Goal: Task Accomplishment & Management: Manage account settings

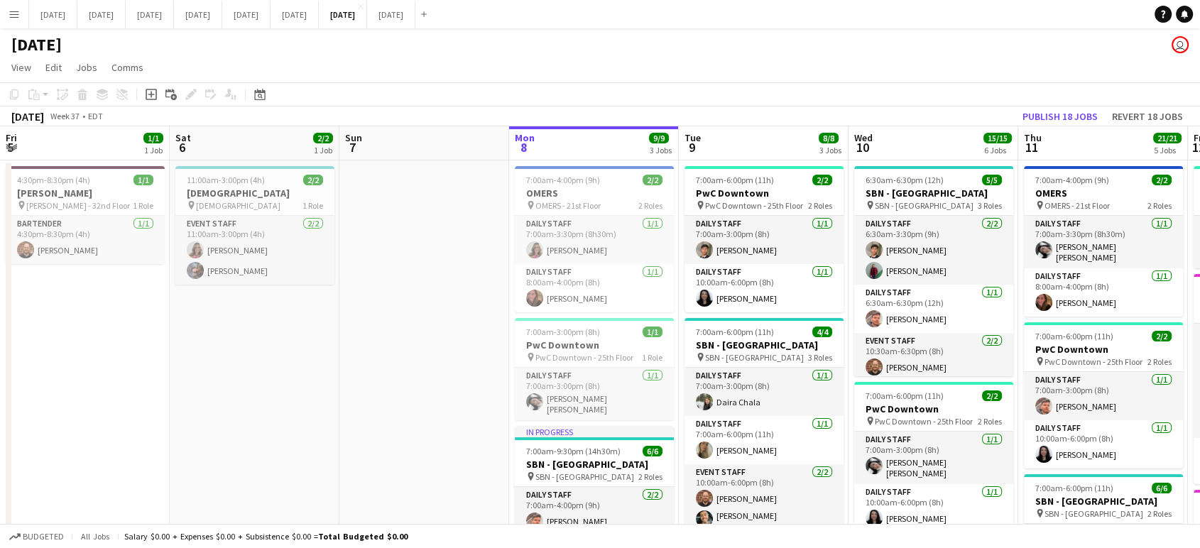
scroll to position [0, 624]
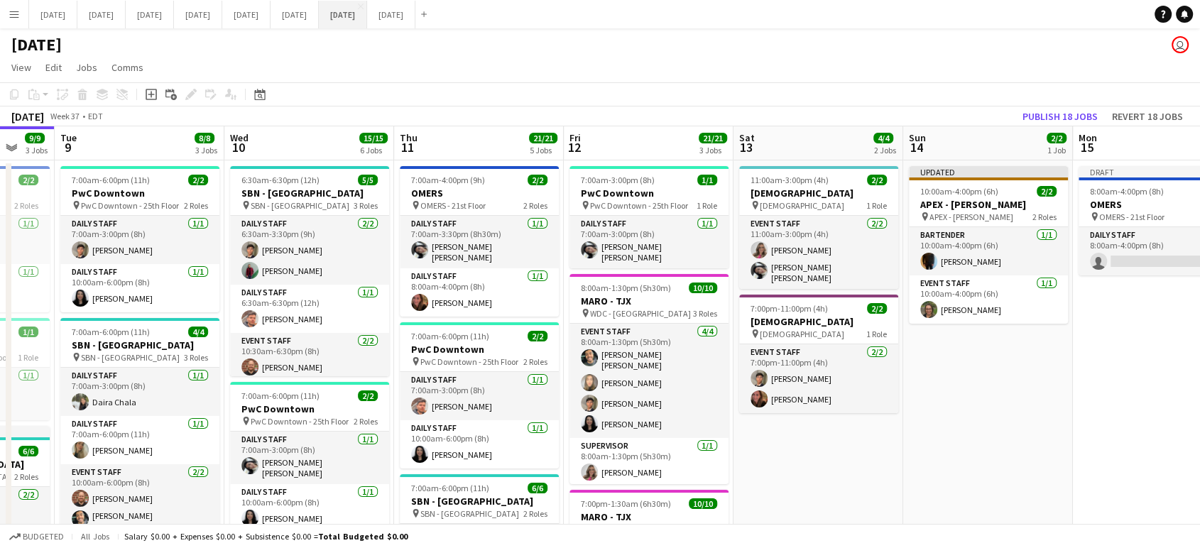
click at [367, 16] on button "[DATE] Close" at bounding box center [343, 15] width 48 height 28
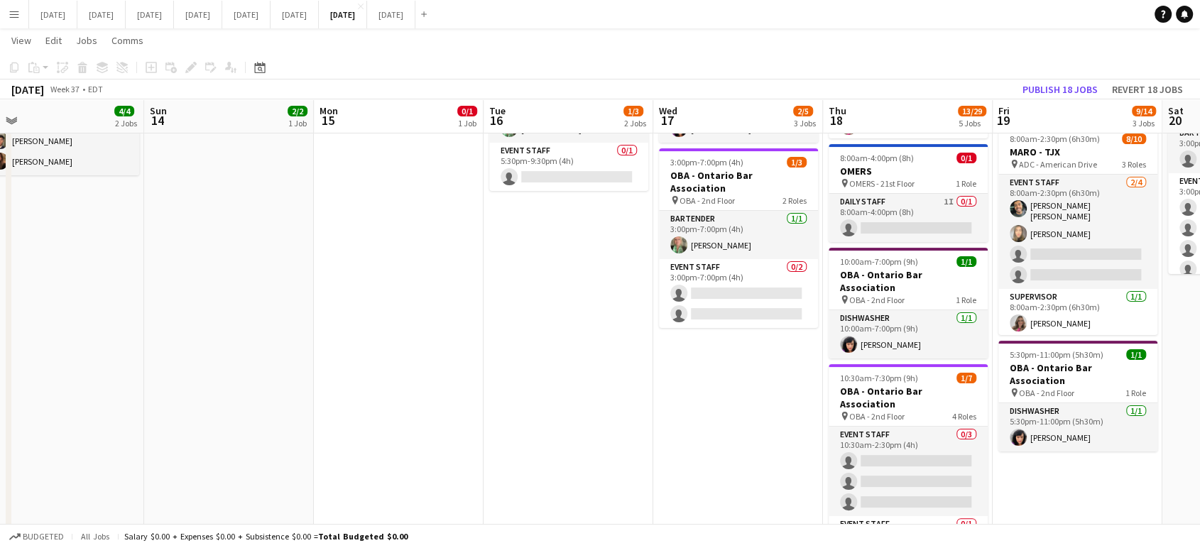
scroll to position [0, 435]
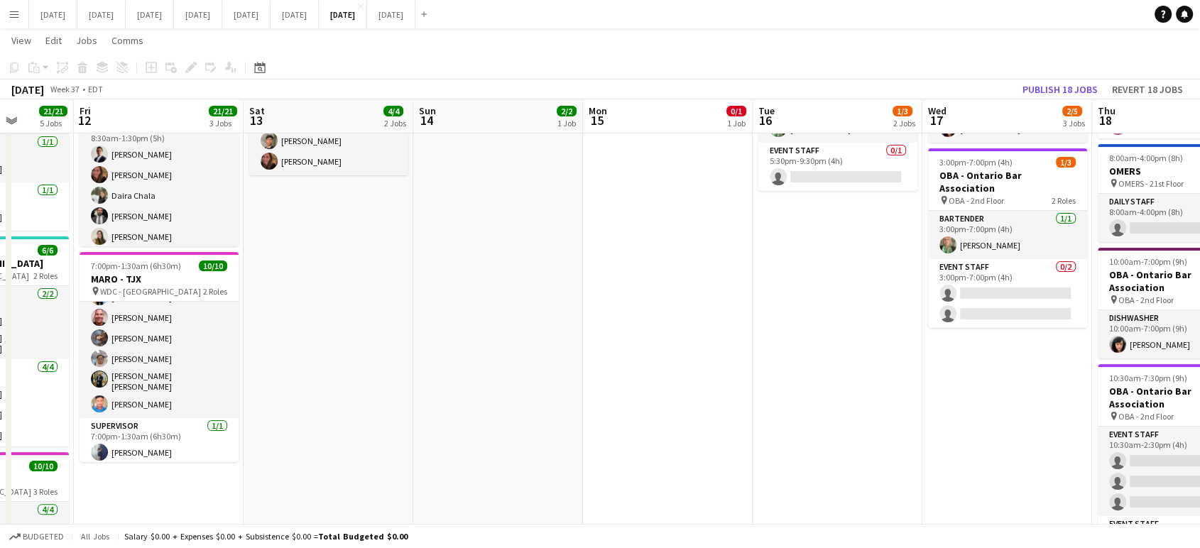
drag, startPoint x: 1114, startPoint y: 379, endPoint x: 0, endPoint y: 433, distance: 1114.9
click at [0, 433] on app-calendar-viewport "Tue 9 8/8 3 Jobs Wed 10 15/15 6 Jobs Thu 11 21/21 5 Jobs Fri 12 21/21 3 Jobs Sa…" at bounding box center [600, 361] width 1200 height 1084
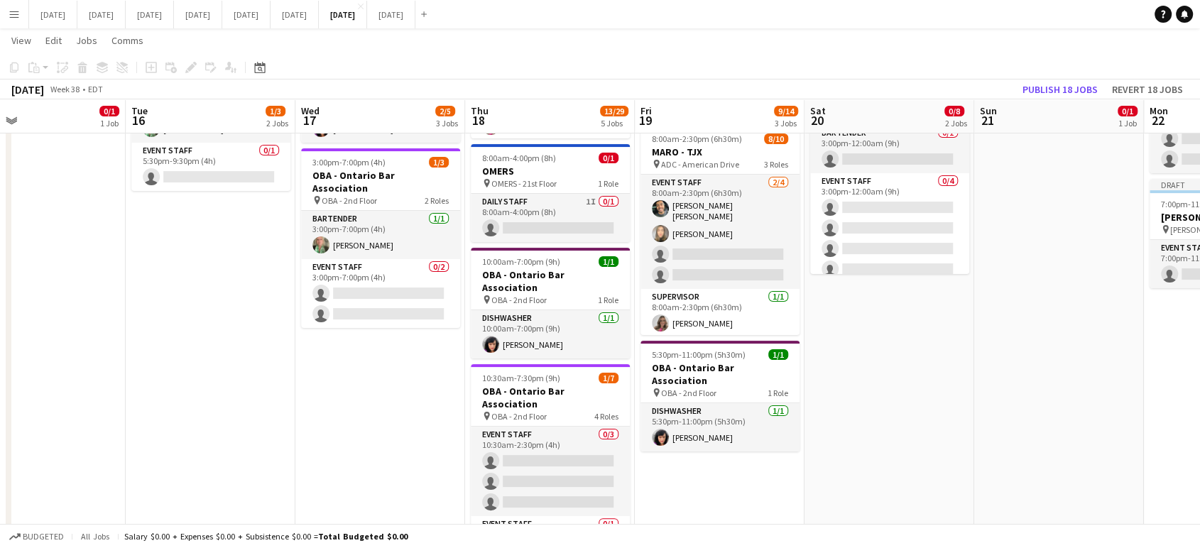
drag, startPoint x: 876, startPoint y: 497, endPoint x: 717, endPoint y: 468, distance: 162.4
click at [815, 491] on app-calendar-viewport "Thu 11 21/21 5 Jobs Fri 12 21/21 3 Jobs Sat 13 4/4 2 Jobs Sun 14 2/2 1 Job Mon …" at bounding box center [600, 361] width 1200 height 1084
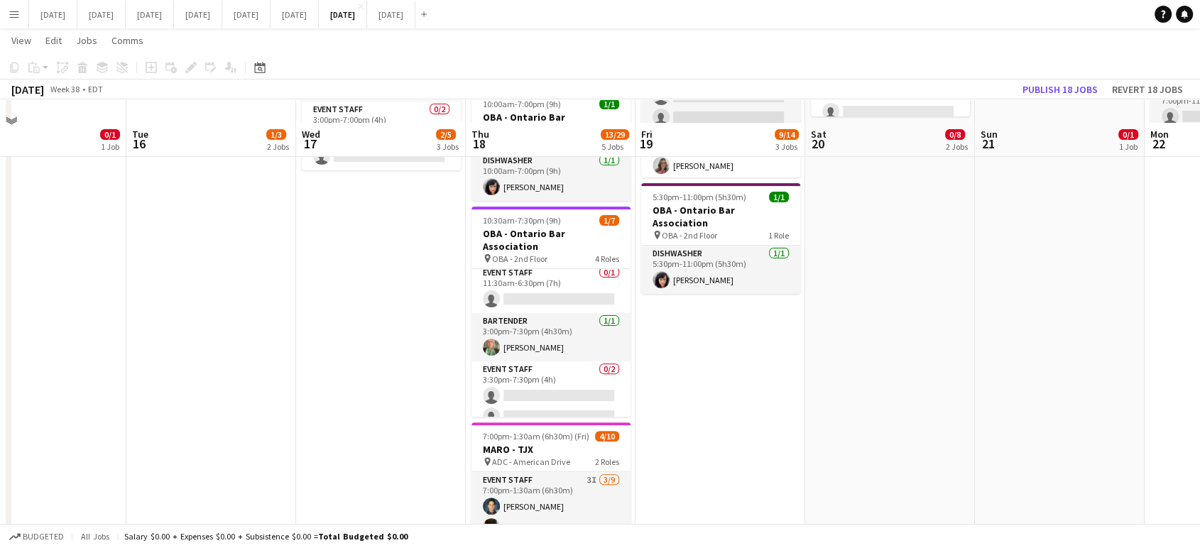
scroll to position [552, 0]
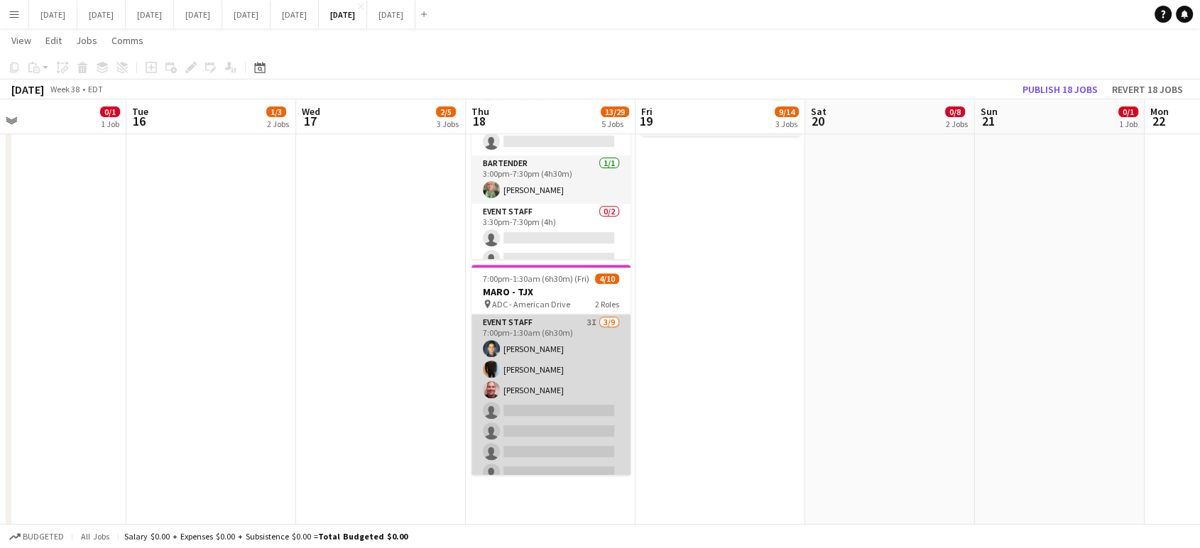
click at [598, 364] on app-card-role "Event Staff 3I [DATE] 7:00pm-1:30am (6h30m) [PERSON_NAME] Ahmad Dia [PERSON_NAM…" at bounding box center [551, 421] width 159 height 213
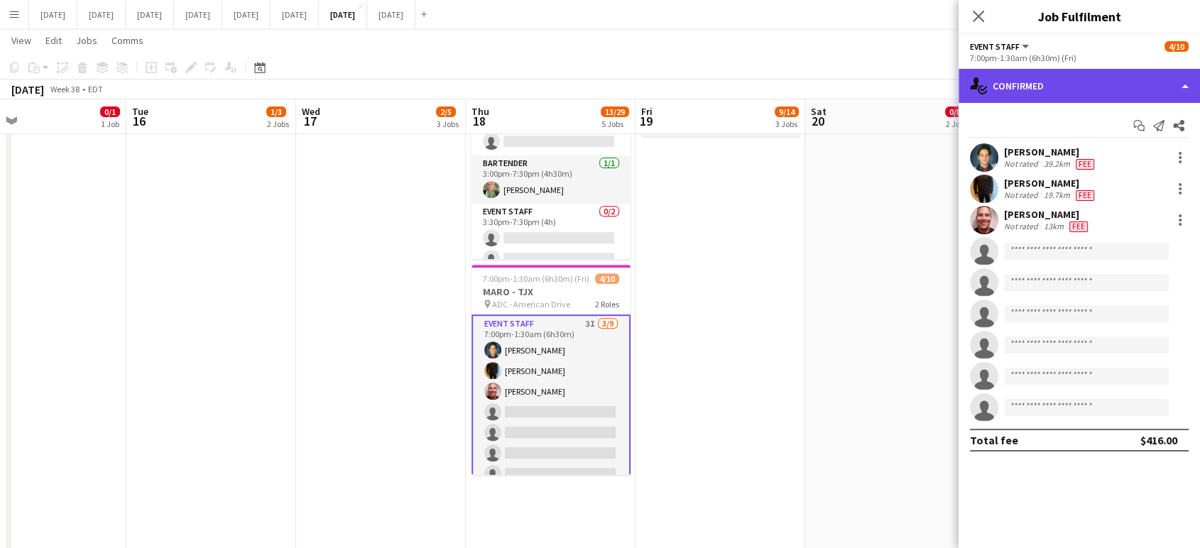
click at [1189, 86] on div "single-neutral-actions-check-2 Confirmed" at bounding box center [1079, 86] width 241 height 34
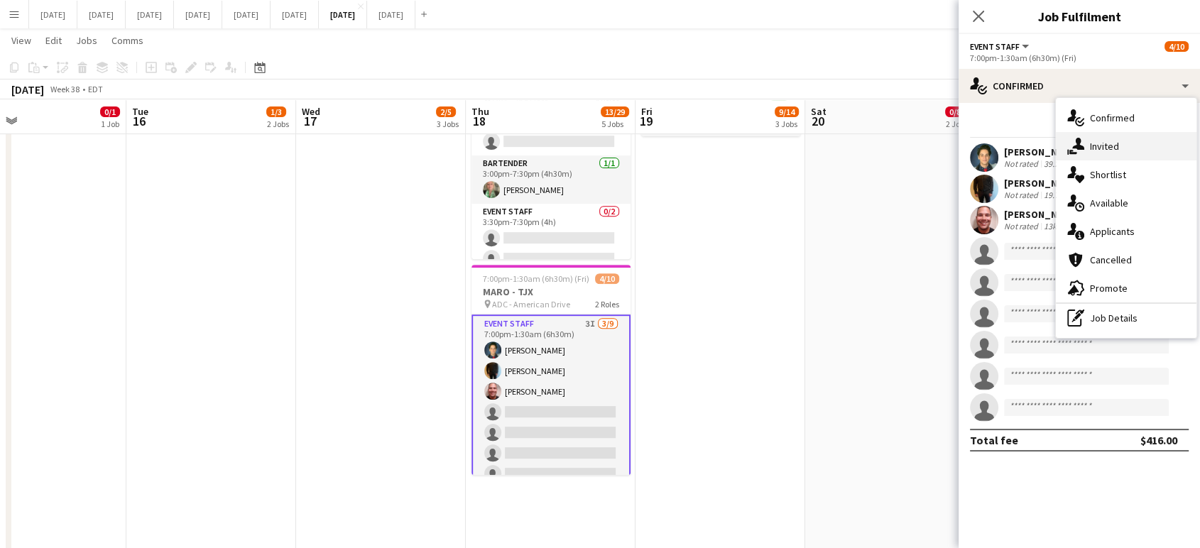
click at [1133, 140] on div "single-neutral-actions-share-1 Invited" at bounding box center [1126, 146] width 141 height 28
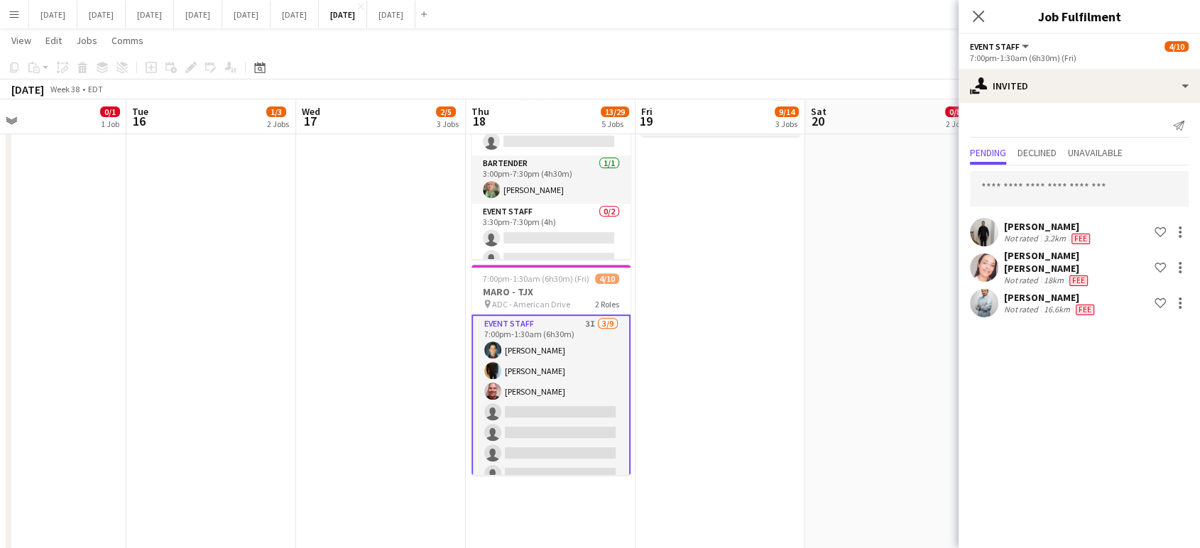
click at [987, 18] on div "Close pop-in" at bounding box center [979, 16] width 40 height 33
click at [977, 16] on icon at bounding box center [978, 15] width 13 height 13
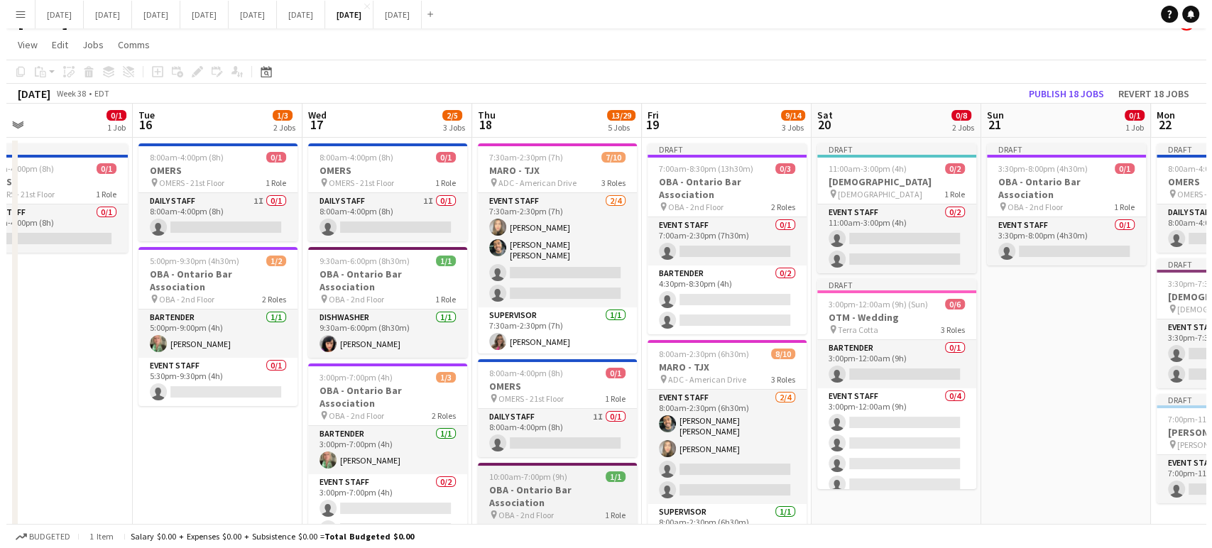
scroll to position [0, 0]
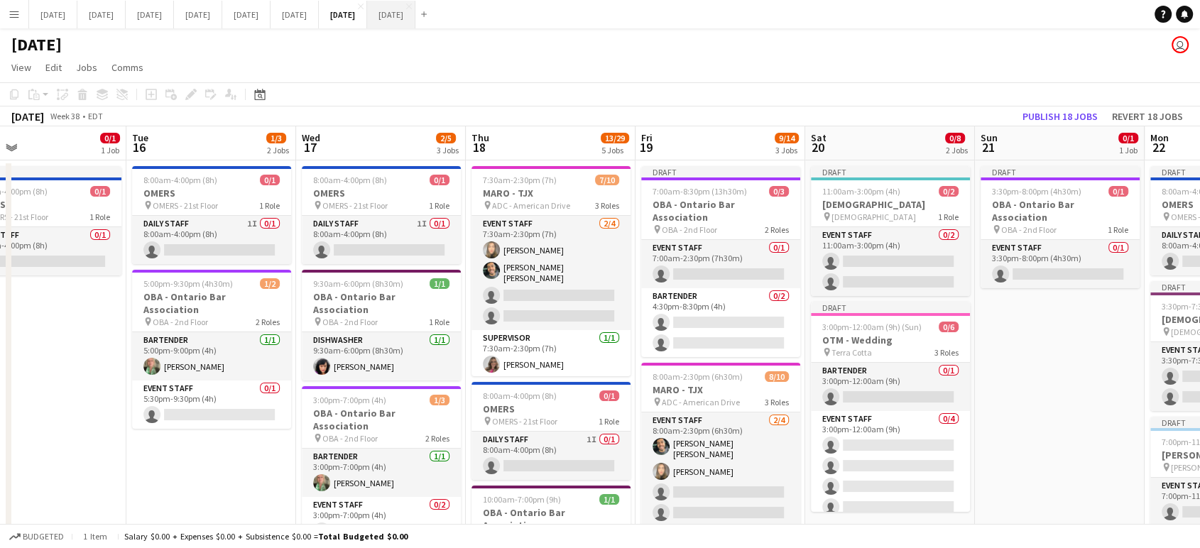
click at [415, 16] on button "[DATE] Close" at bounding box center [391, 15] width 48 height 28
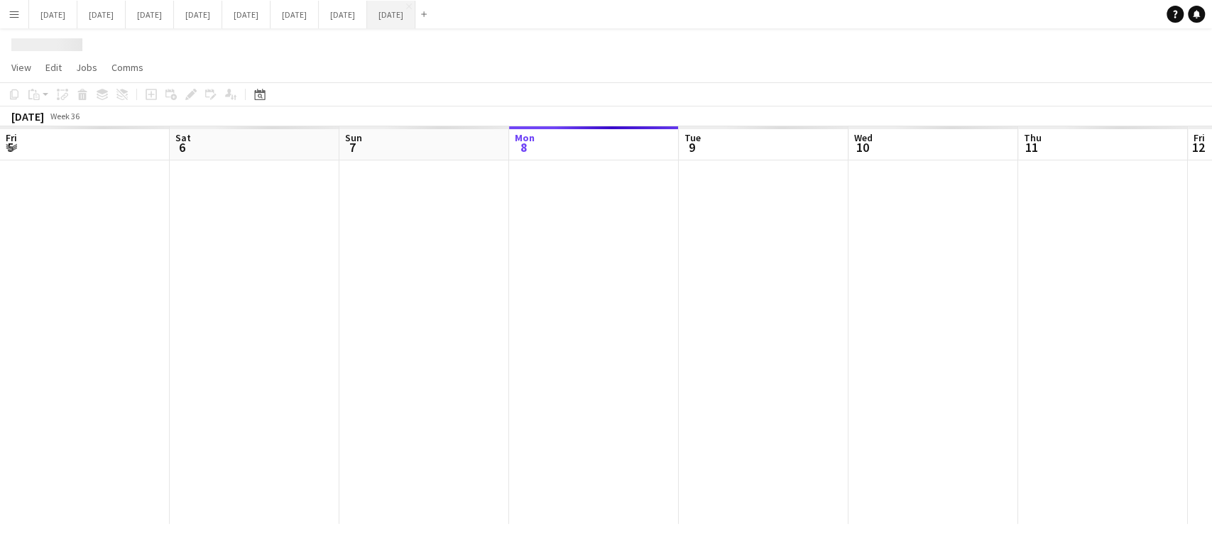
scroll to position [0, 339]
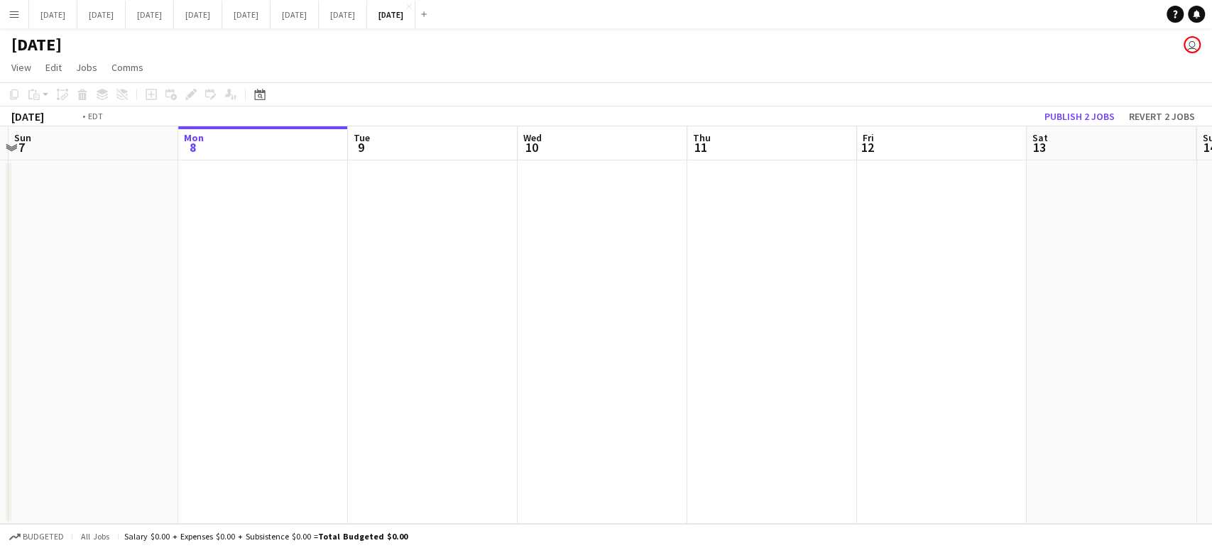
drag, startPoint x: 398, startPoint y: 305, endPoint x: 45, endPoint y: 335, distance: 354.9
click at [45, 335] on app-calendar-viewport "Wed 3 Thu 4 Fri 5 Sat 6 Sun 7 Mon 8 Tue 9 Wed 10 Thu 11 Fri 12 Sat 13 Sun 14 Mo…" at bounding box center [606, 325] width 1212 height 398
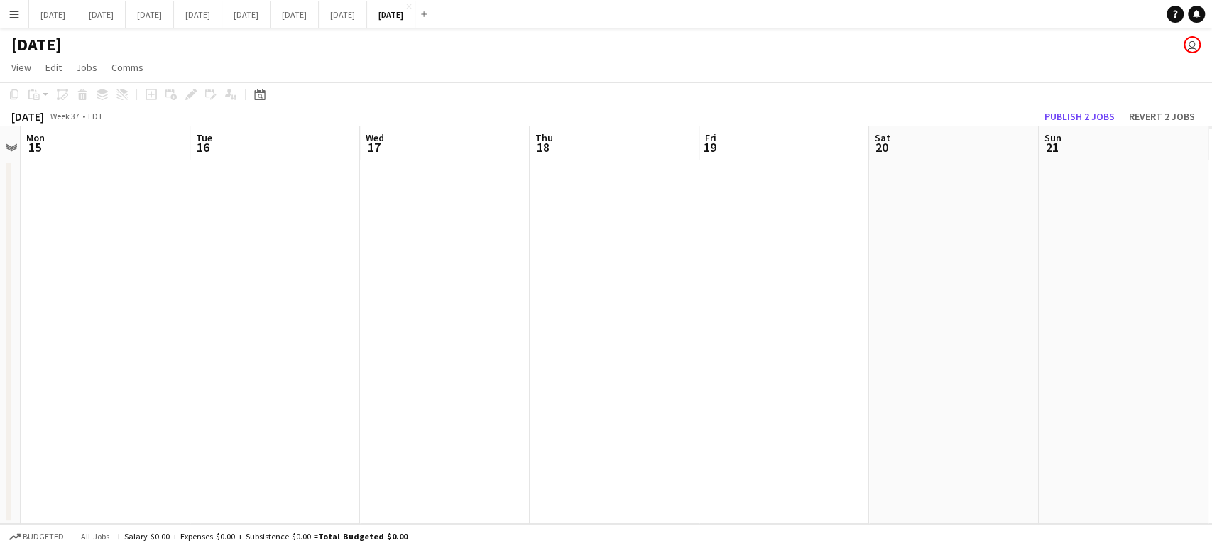
drag, startPoint x: 1053, startPoint y: 334, endPoint x: 62, endPoint y: 344, distance: 990.8
click at [53, 348] on app-calendar-viewport "Fri 12 Sat 13 Sun 14 Mon 15 Tue 16 Wed 17 Thu 18 Fri 19 Sat 20 Sun 21 Mon 22 Tu…" at bounding box center [606, 325] width 1212 height 398
drag, startPoint x: 763, startPoint y: 331, endPoint x: 66, endPoint y: 354, distance: 697.8
click at [1192, 339] on app-calendar-viewport "Fri 12 Sat 13 Sun 14 Mon 15 Tue 16 Wed 17 Thu 18 Fri 19 Sat 20 Sun 21 Mon 22 Tu…" at bounding box center [606, 325] width 1212 height 398
drag, startPoint x: 174, startPoint y: 341, endPoint x: 564, endPoint y: 360, distance: 390.4
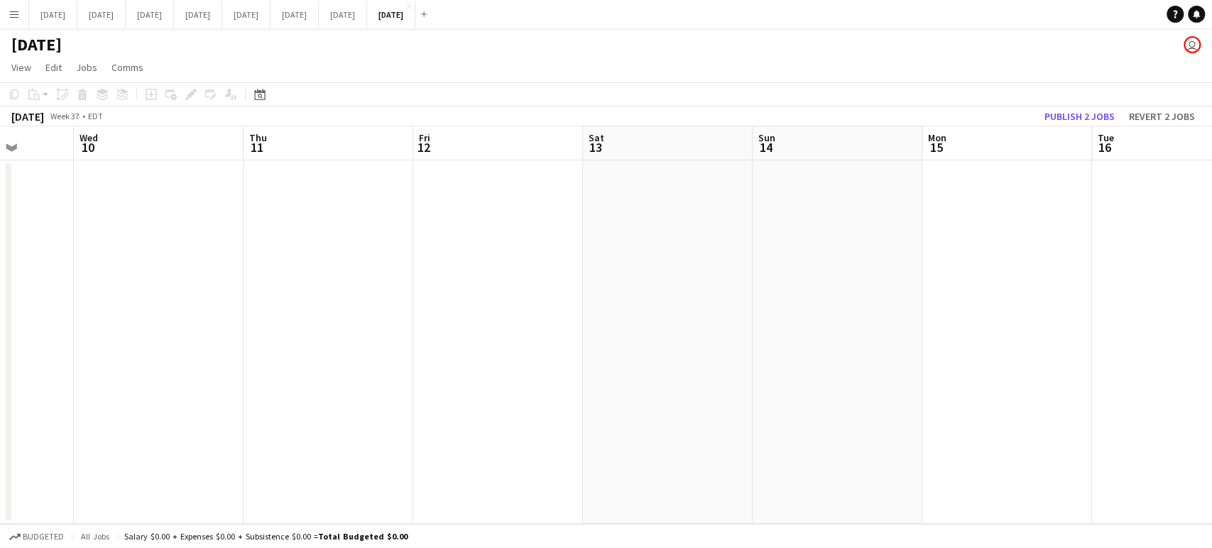
click at [756, 338] on app-calendar-viewport "Sun 7 Mon 8 Tue 9 Wed 10 Thu 11 Fri 12 Sat 13 Sun 14 Mon 15 Tue 16 Wed 17 Thu 1…" at bounding box center [606, 325] width 1212 height 398
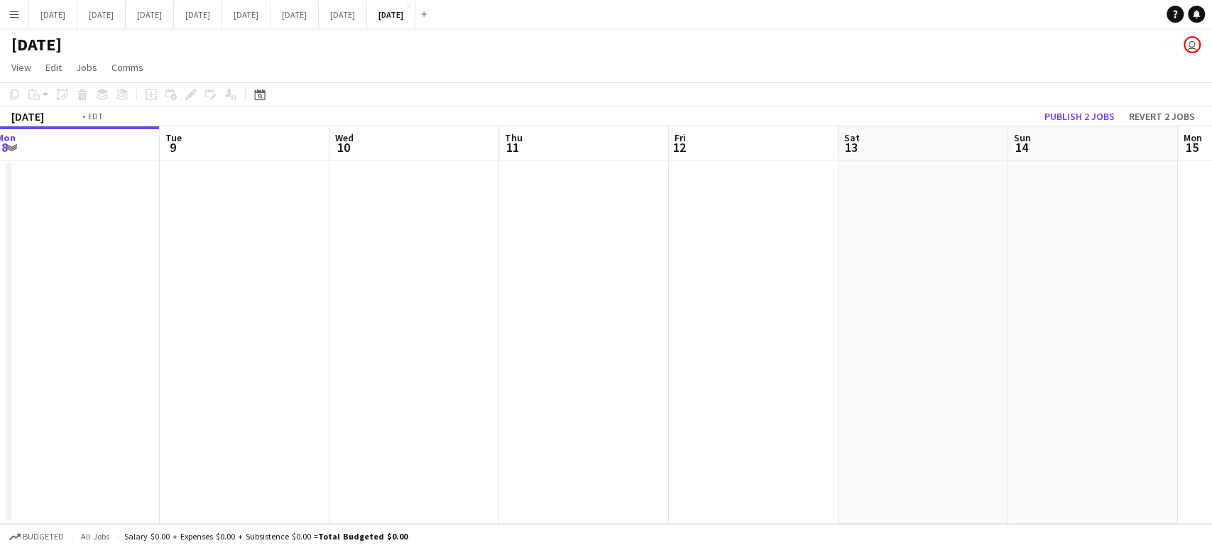
drag, startPoint x: 236, startPoint y: 360, endPoint x: 958, endPoint y: 343, distance: 722.5
click at [957, 343] on app-calendar-viewport "Sat 6 Sun 7 Mon 8 Tue 9 Wed 10 Thu 11 Fri 12 Sat 13 Sun 14 Mon 15 Tue 16 Wed 17…" at bounding box center [606, 325] width 1212 height 398
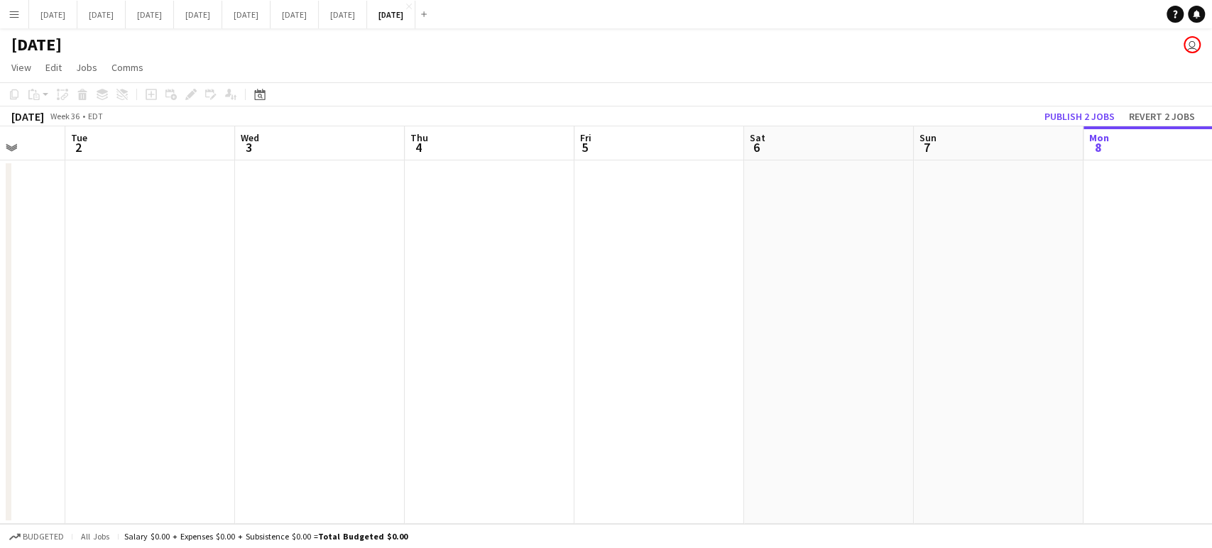
scroll to position [0, 443]
drag, startPoint x: 322, startPoint y: 364, endPoint x: 774, endPoint y: 368, distance: 452.4
click at [774, 368] on app-calendar-viewport "Sat 30 Sun 31 Mon 1 Tue 2 Wed 3 Thu 4 Fri 5 Sat 6 Sun 7 Mon 8 Tue 9 Wed 10 Thu …" at bounding box center [606, 325] width 1212 height 398
click at [415, 18] on button "[DATE] Close" at bounding box center [391, 15] width 48 height 28
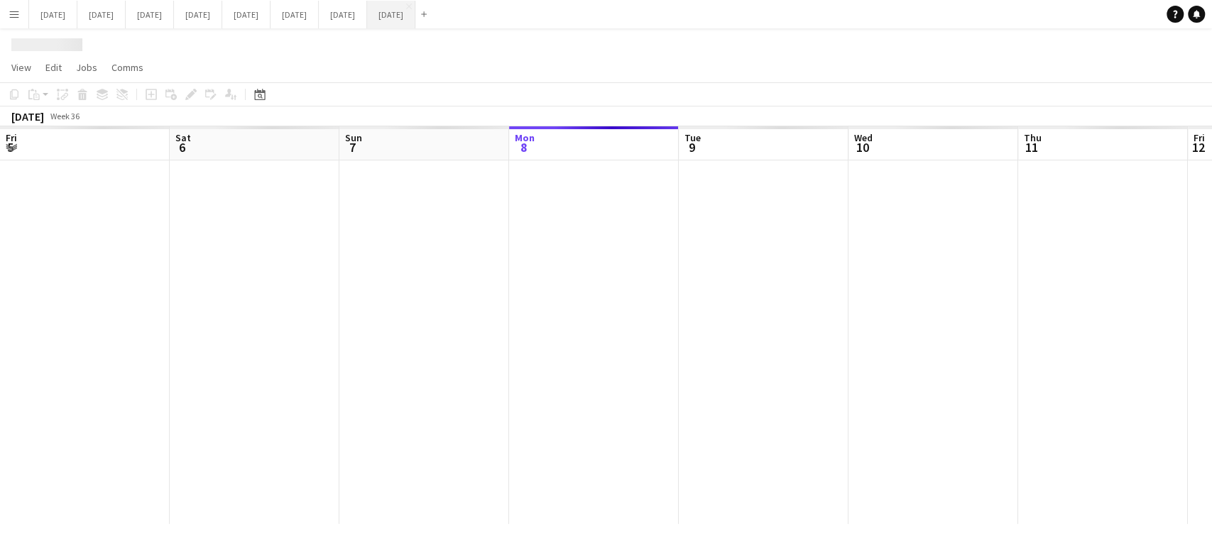
scroll to position [0, 339]
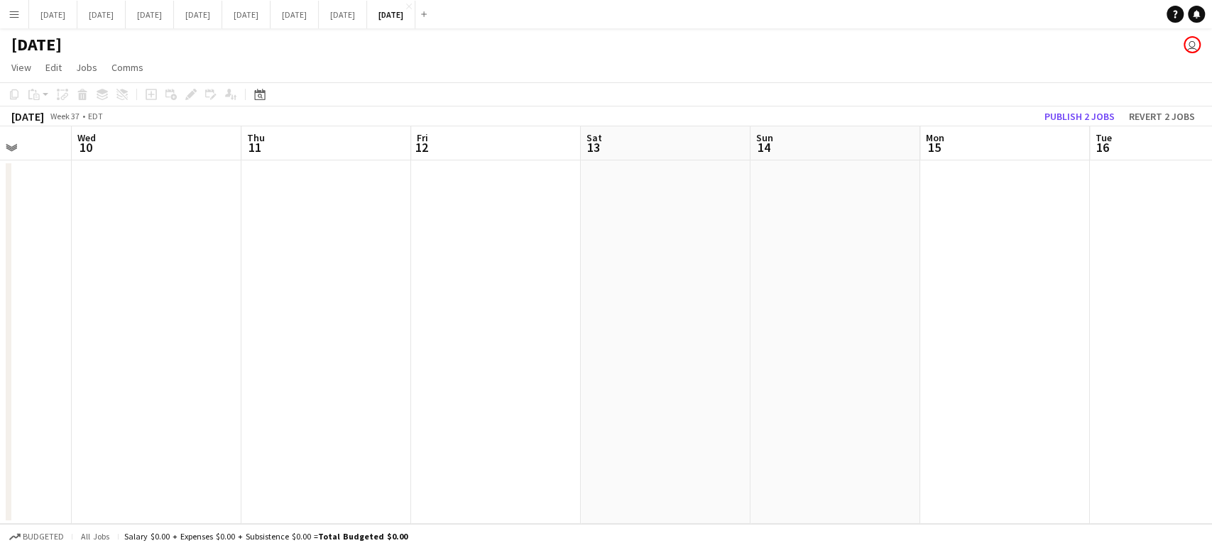
drag, startPoint x: 663, startPoint y: 275, endPoint x: 783, endPoint y: 267, distance: 119.6
click at [4, 354] on app-calendar-viewport "Sun 7 Mon 8 Tue 9 Wed 10 Thu 11 Fri 12 Sat 13 Sun 14 Mon 15 Tue 16 Wed 17 Thu 1…" at bounding box center [606, 325] width 1212 height 398
drag, startPoint x: 684, startPoint y: 310, endPoint x: 841, endPoint y: 270, distance: 161.9
click at [38, 368] on app-calendar-viewport "Sat 13 Sun 14 Mon 15 Tue 16 Wed 17 Thu 18 Fri 19 Sat 20 Sun 21 Mon 22 Tue 23 We…" at bounding box center [606, 325] width 1212 height 398
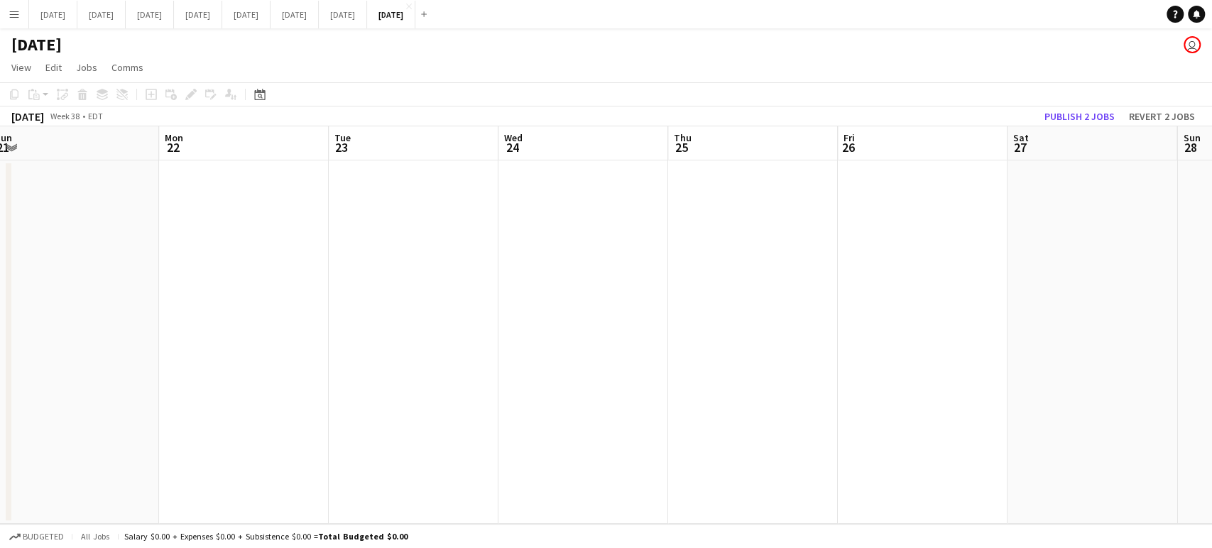
drag, startPoint x: 580, startPoint y: 312, endPoint x: 935, endPoint y: 243, distance: 361.2
click at [58, 354] on app-calendar-viewport "Wed 17 Thu 18 Fri 19 Sat 20 Sun 21 Mon 22 Tue 23 Wed 24 Thu 25 Fri 26 Sat 27 Su…" at bounding box center [606, 325] width 1212 height 398
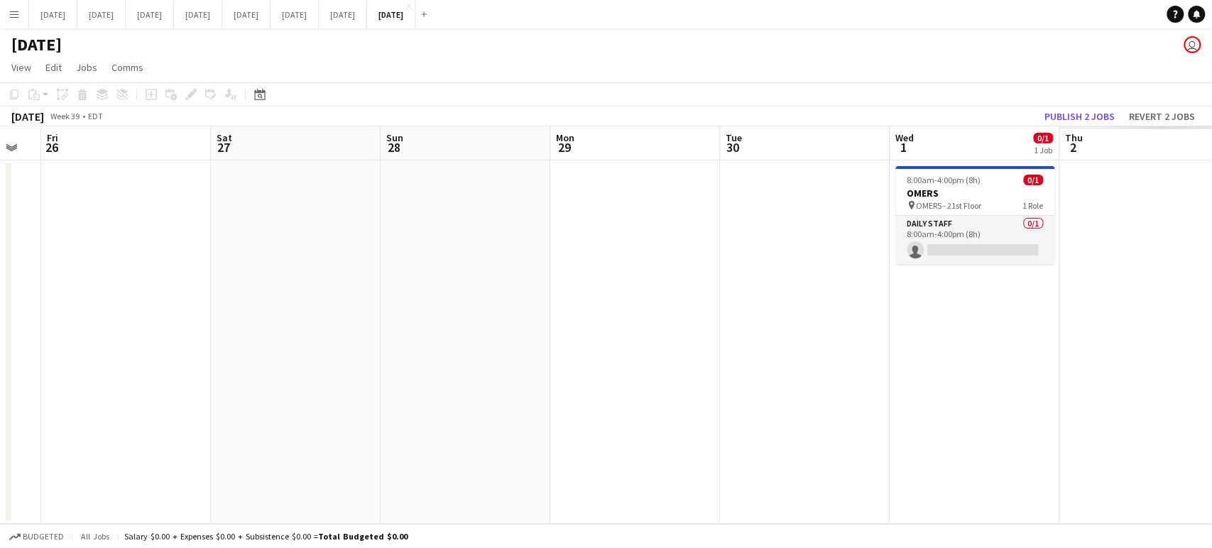
drag, startPoint x: 783, startPoint y: 273, endPoint x: 135, endPoint y: 329, distance: 650.1
click at [135, 329] on app-calendar-viewport "Tue 23 Wed 24 Thu 25 Fri 26 Sat 27 Sun 28 Mon 29 Tue 30 Wed 1 0/1 1 Job Thu 2 F…" at bounding box center [606, 325] width 1212 height 398
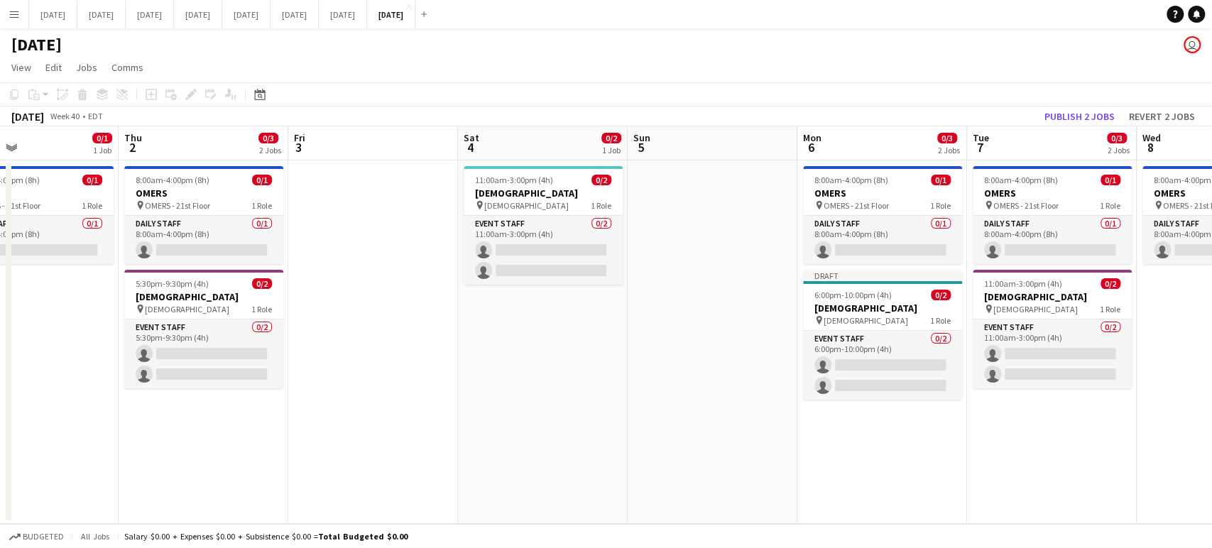
scroll to position [0, 457]
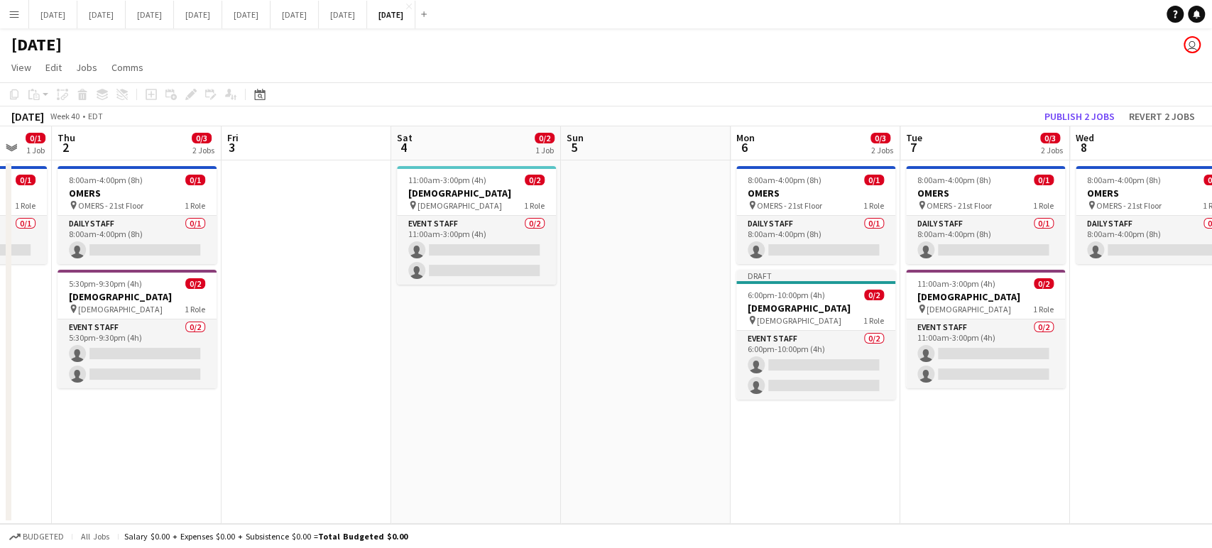
drag, startPoint x: 992, startPoint y: 332, endPoint x: 0, endPoint y: 453, distance: 999.6
click at [0, 453] on app-calendar-viewport "Mon 29 Tue 30 Wed 1 0/1 1 Job Thu 2 0/3 2 Jobs Fri 3 Sat 4 0/2 1 Job Sun 5 Mon …" at bounding box center [606, 325] width 1212 height 398
click at [26, 13] on button "Menu" at bounding box center [14, 14] width 28 height 28
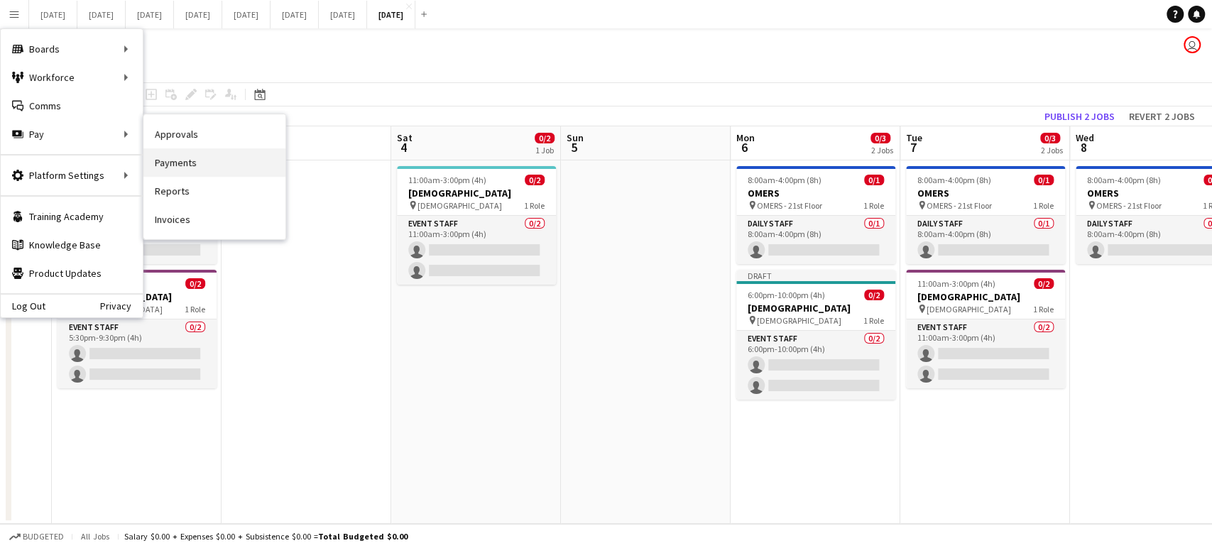
click at [183, 154] on link "Payments" at bounding box center [214, 162] width 142 height 28
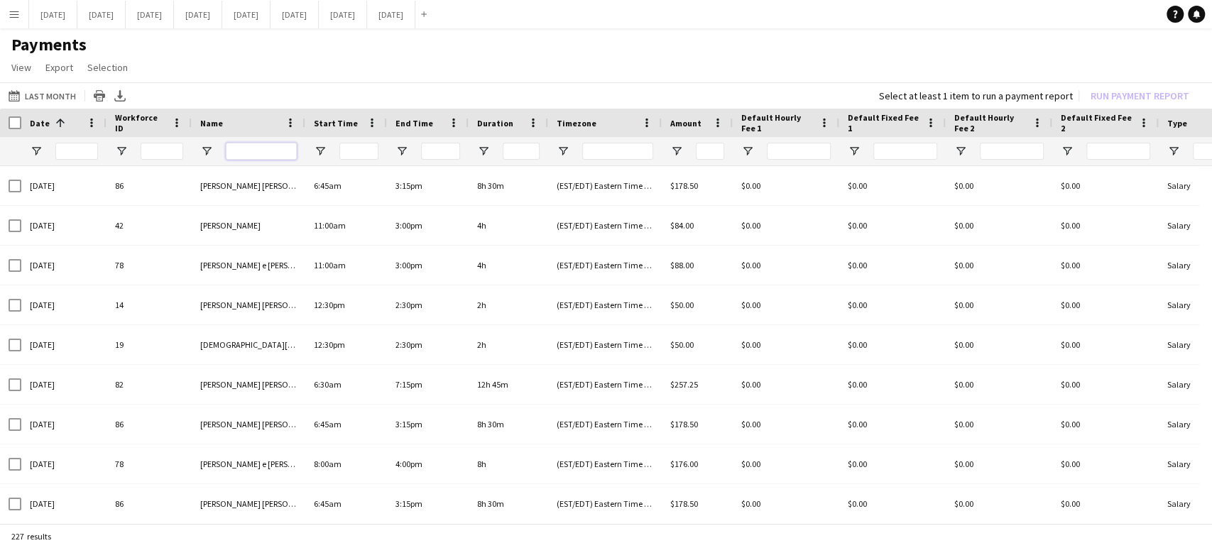
click at [265, 152] on input "Name Filter Input" at bounding box center [261, 151] width 71 height 17
type input "***"
